Goal: Transaction & Acquisition: Purchase product/service

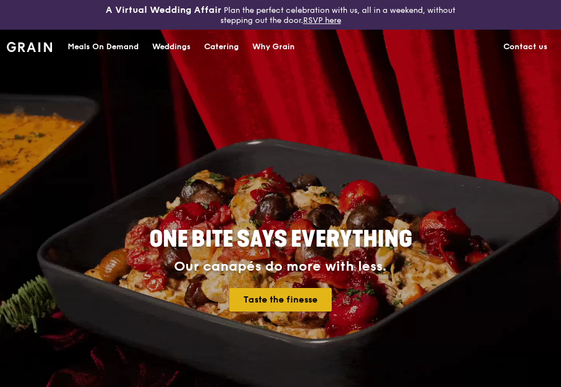
click at [276, 299] on link "Taste the finesse" at bounding box center [280, 299] width 102 height 23
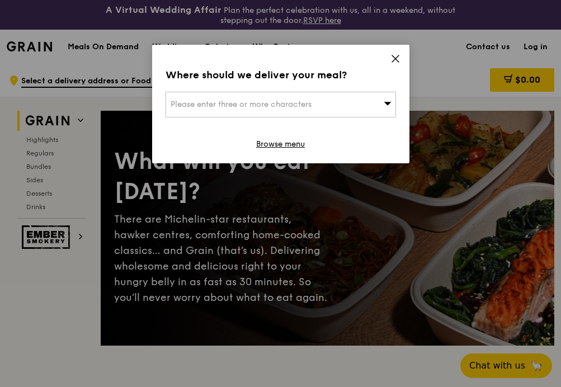
click at [338, 108] on div "Please enter three or more characters" at bounding box center [280, 105] width 230 height 26
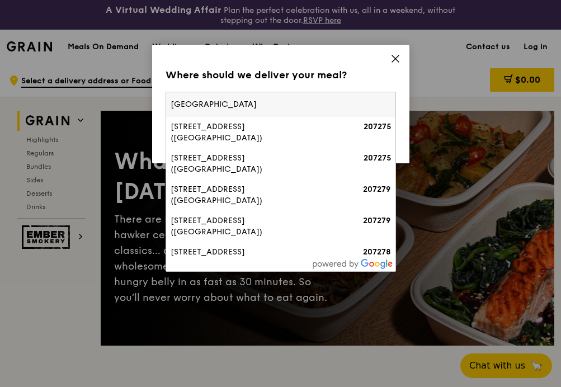
click at [169, 108] on input "[GEOGRAPHIC_DATA]" at bounding box center [280, 104] width 229 height 25
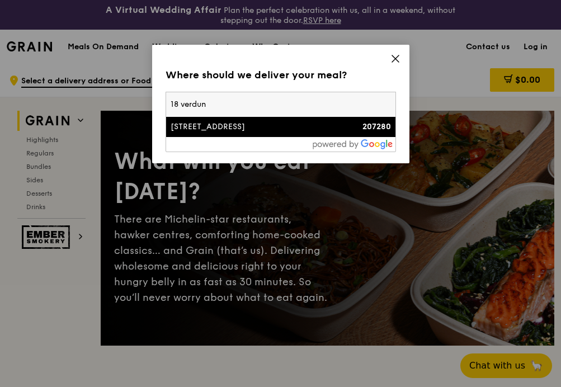
type input "18 verdun"
click at [194, 125] on div "[STREET_ADDRESS]" at bounding box center [253, 126] width 165 height 11
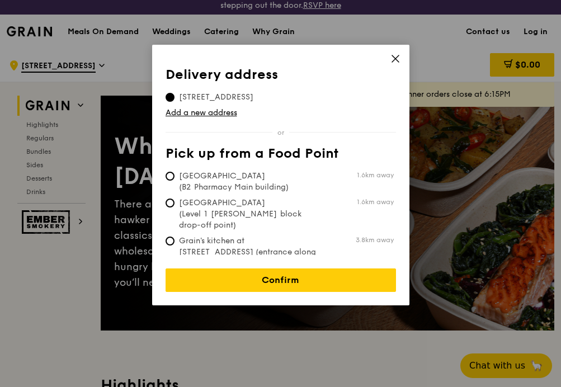
scroll to position [12, 0]
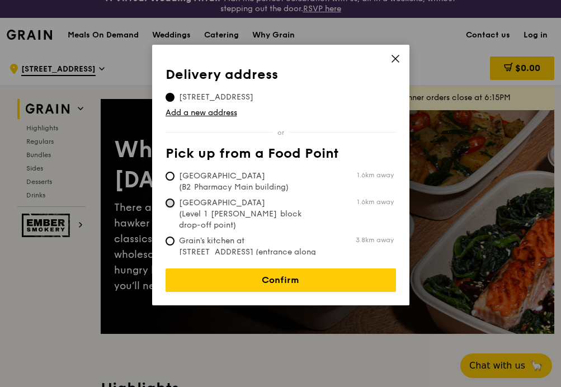
click at [171, 205] on input "[GEOGRAPHIC_DATA] (Level 1 [PERSON_NAME] block drop-off point) 1.6km away" at bounding box center [169, 202] width 9 height 9
radio input "true"
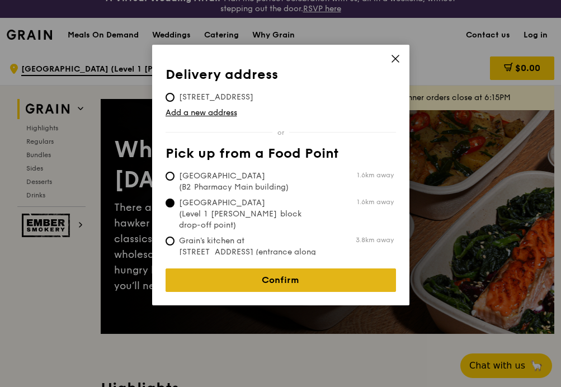
click at [271, 269] on link "Confirm" at bounding box center [280, 279] width 230 height 23
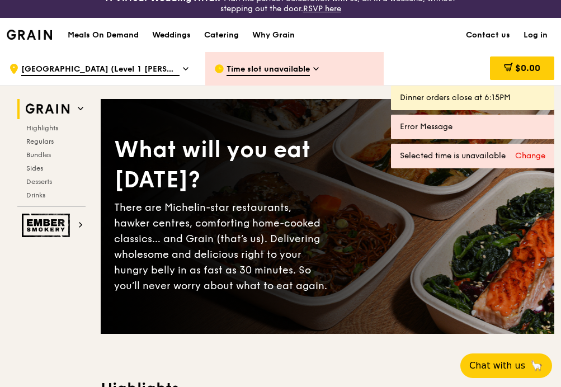
scroll to position [0, 0]
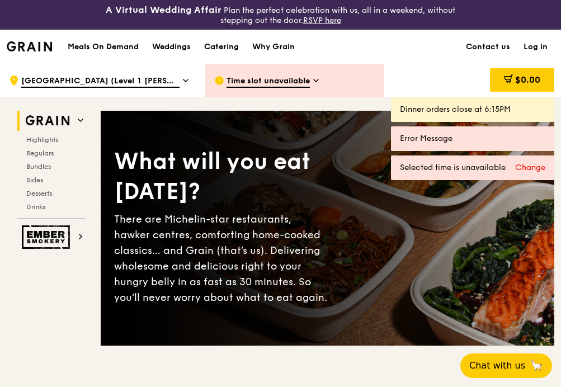
click at [304, 77] on span "Time slot unavailable" at bounding box center [267, 81] width 83 height 12
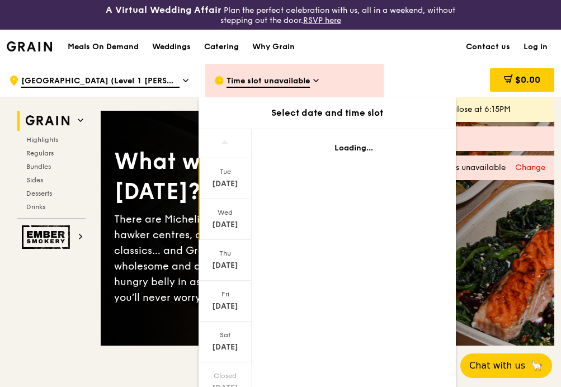
click at [234, 219] on div "[DATE]" at bounding box center [225, 224] width 50 height 11
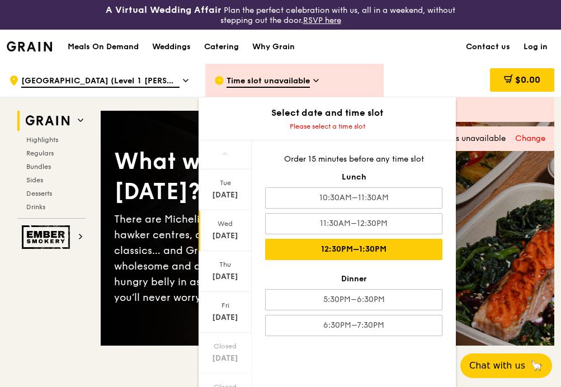
click at [354, 245] on div "12:30PM–1:30PM" at bounding box center [353, 249] width 177 height 21
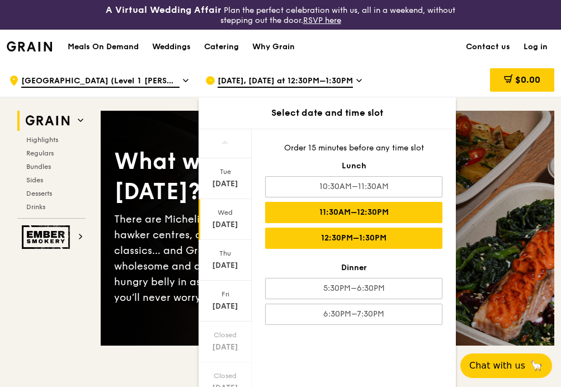
click at [377, 217] on div "11:30AM–12:30PM" at bounding box center [353, 212] width 177 height 21
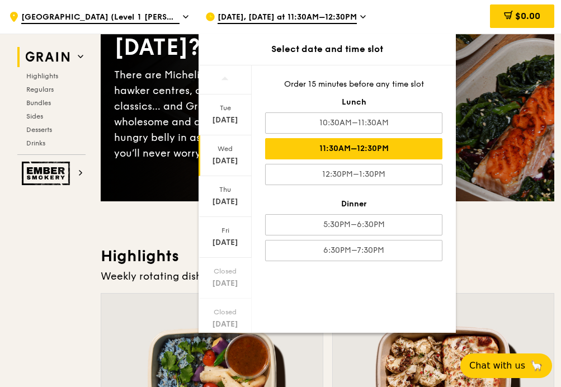
scroll to position [146, 0]
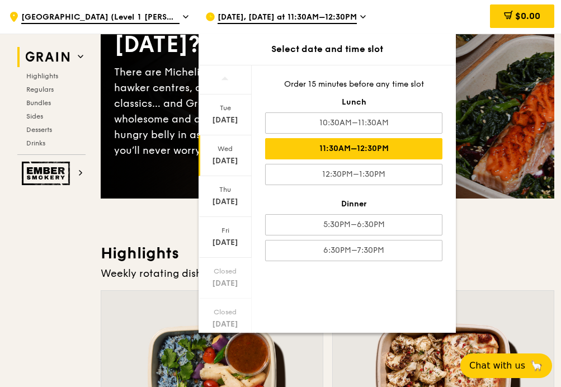
click at [480, 255] on h3 "Highlights" at bounding box center [327, 253] width 453 height 20
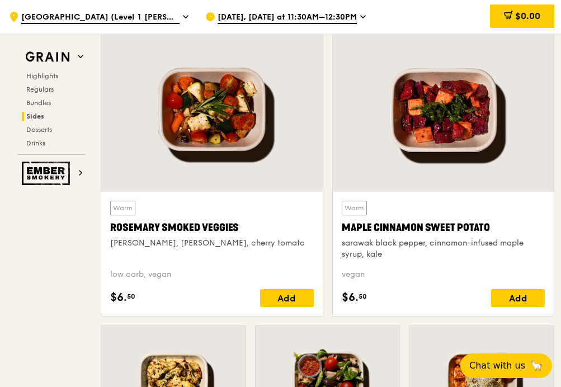
scroll to position [2568, 0]
